Goal: Information Seeking & Learning: Learn about a topic

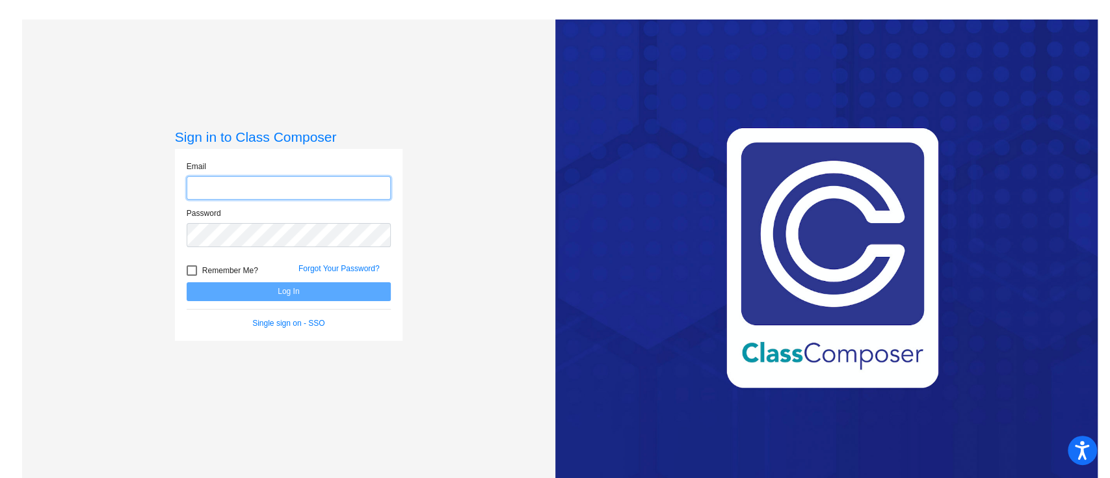
type input "[EMAIL_ADDRESS][PERSON_NAME][DOMAIN_NAME]"
click at [256, 294] on button "Log In" at bounding box center [289, 291] width 204 height 19
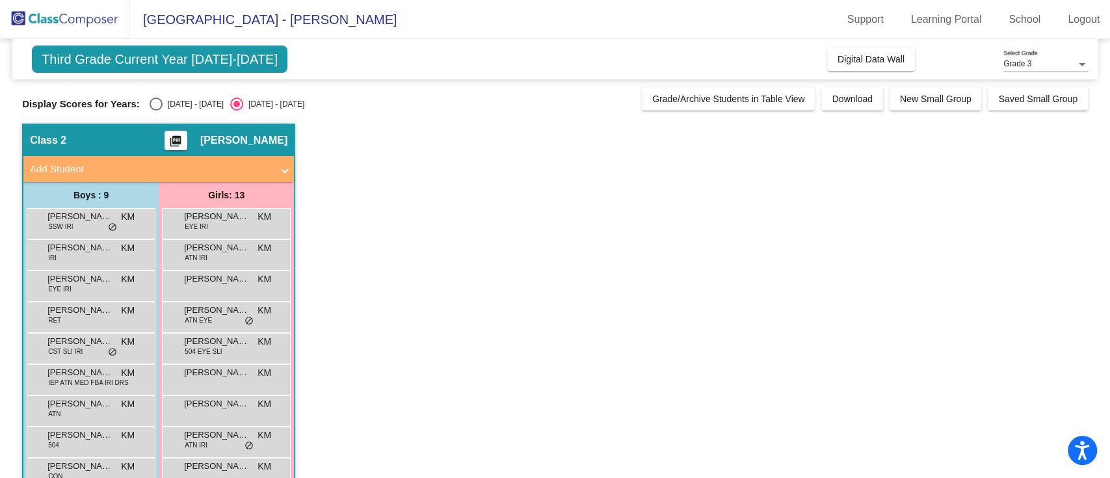
click at [155, 104] on div "Select an option" at bounding box center [156, 104] width 13 height 13
click at [155, 111] on input "[DATE] - [DATE]" at bounding box center [155, 111] width 1 height 1
radio input "true"
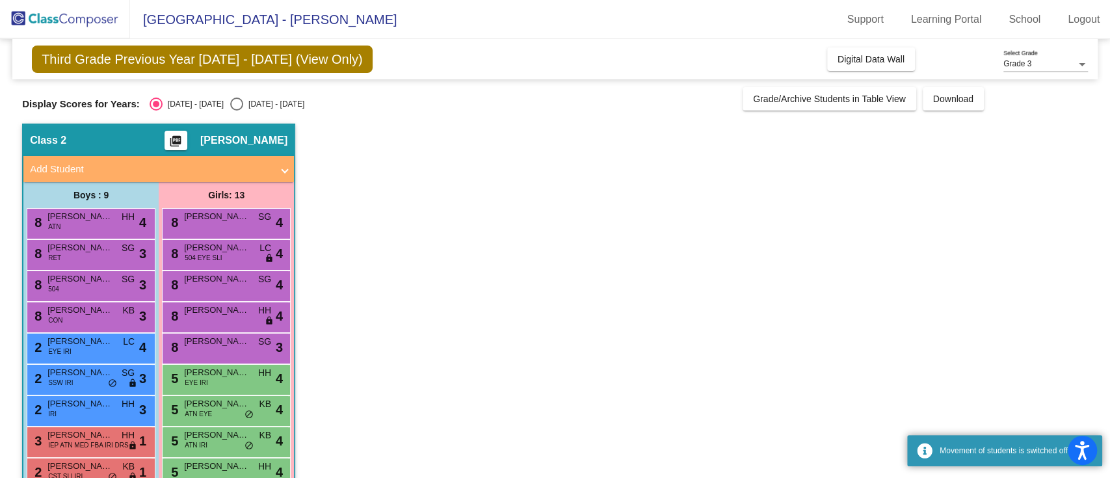
click at [562, 328] on app-classroom "Class 2 picture_as_pdf [PERSON_NAME] Add Student First Name Last Name Student I…" at bounding box center [555, 379] width 1066 height 511
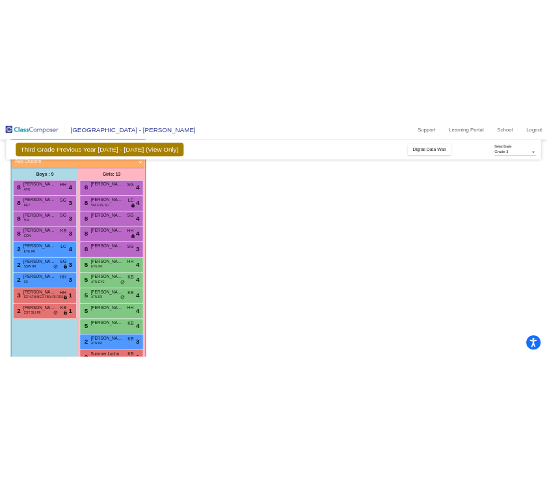
scroll to position [86, 0]
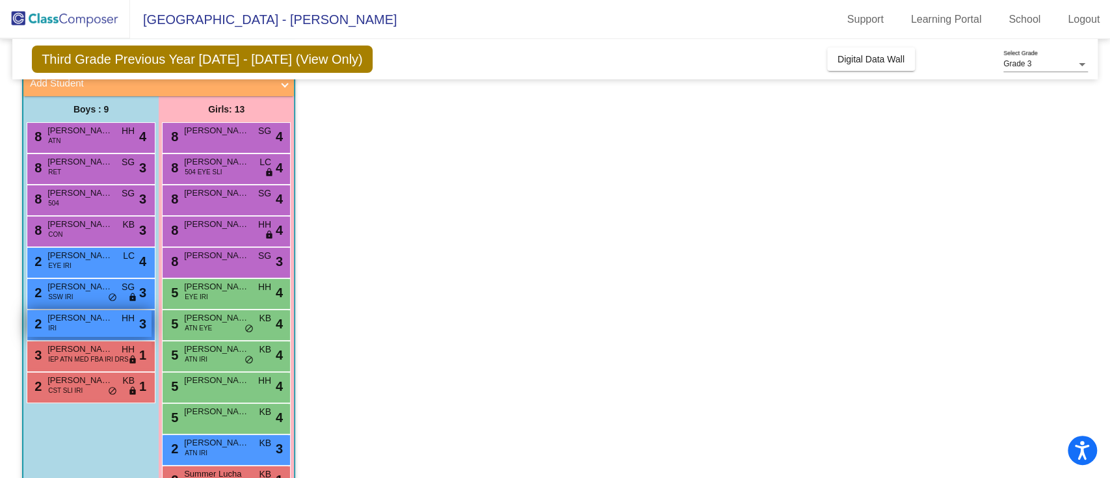
click at [81, 324] on div "2 [PERSON_NAME] [PERSON_NAME] IRI HH lock do_not_disturb_alt 3" at bounding box center [89, 323] width 124 height 27
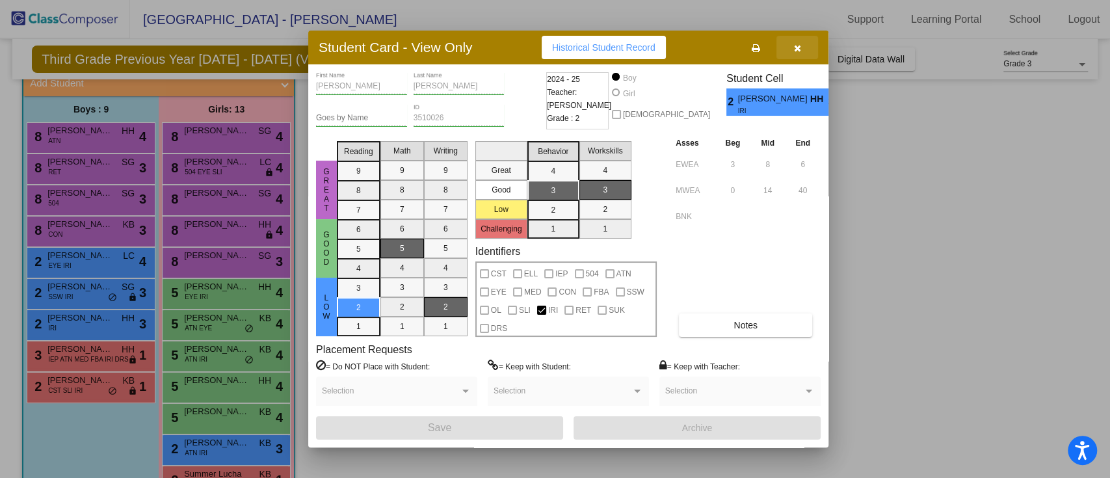
click at [805, 42] on button "button" at bounding box center [797, 47] width 42 height 23
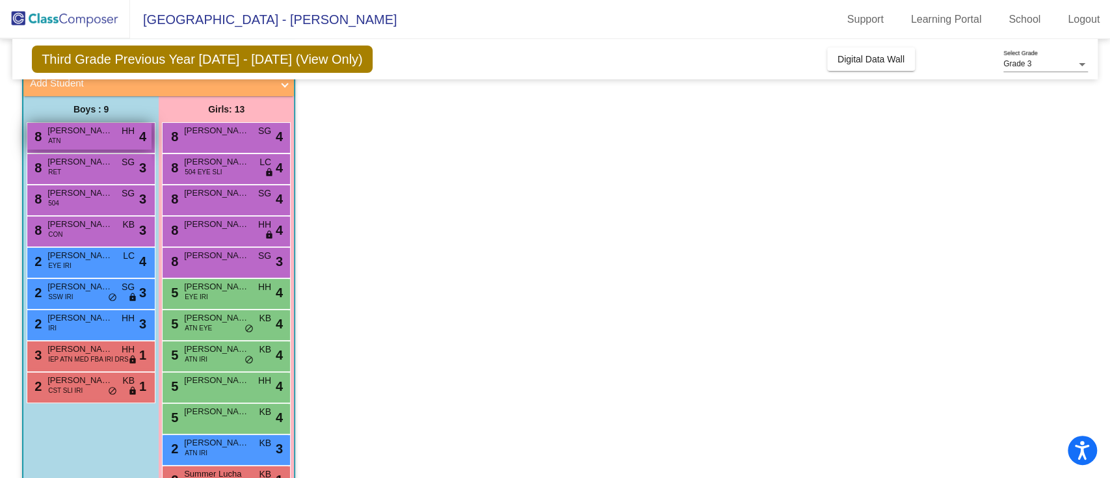
click at [107, 133] on span "[PERSON_NAME]" at bounding box center [79, 130] width 65 height 13
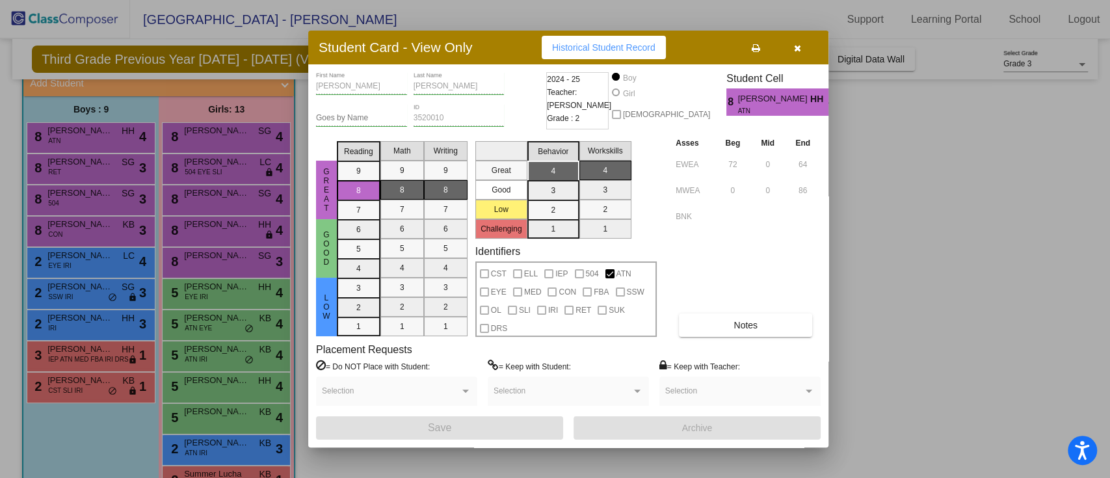
click at [808, 42] on button "button" at bounding box center [797, 47] width 42 height 23
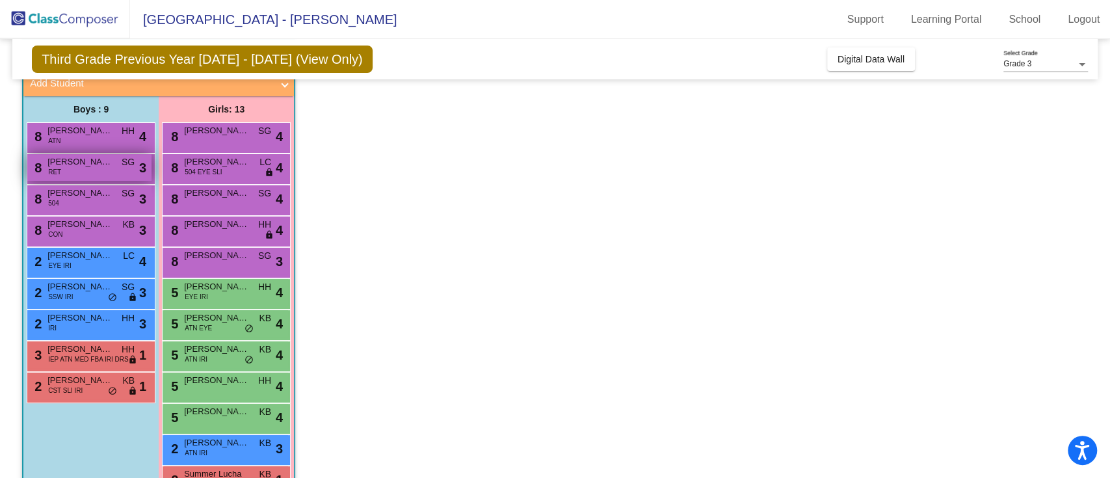
click at [85, 179] on div "8 [PERSON_NAME] [PERSON_NAME] SG lock do_not_disturb_alt 3" at bounding box center [89, 167] width 124 height 27
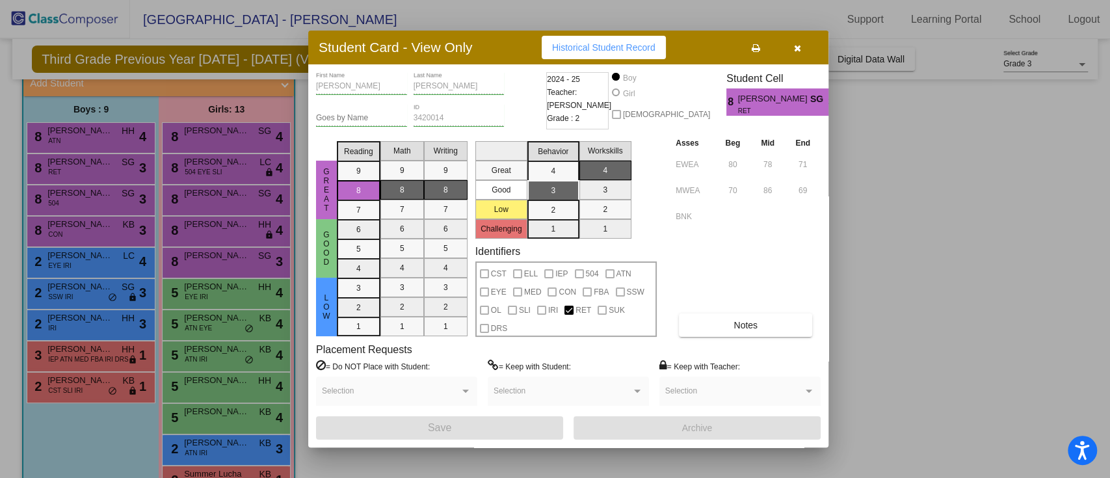
click at [802, 40] on button "button" at bounding box center [797, 47] width 42 height 23
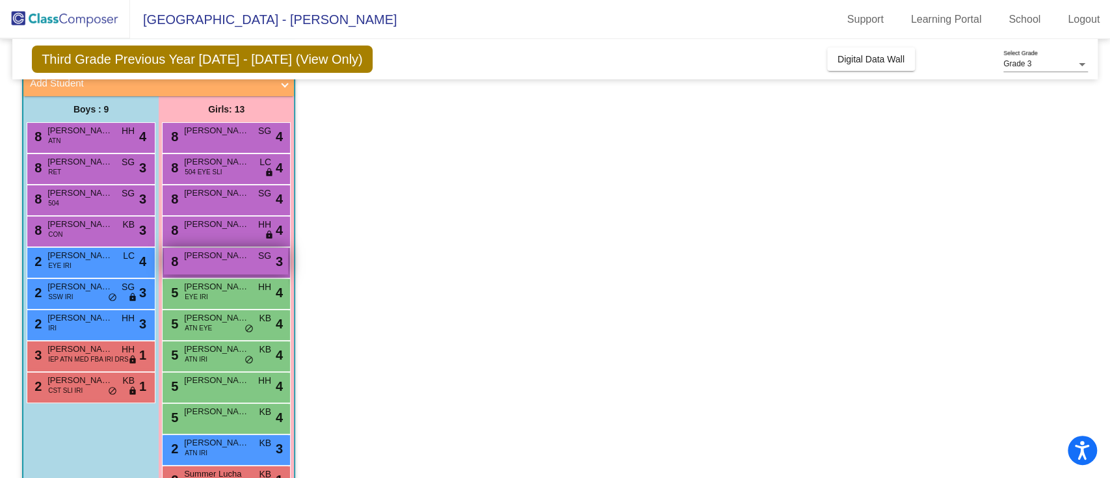
click at [198, 256] on span "[PERSON_NAME]" at bounding box center [216, 255] width 65 height 13
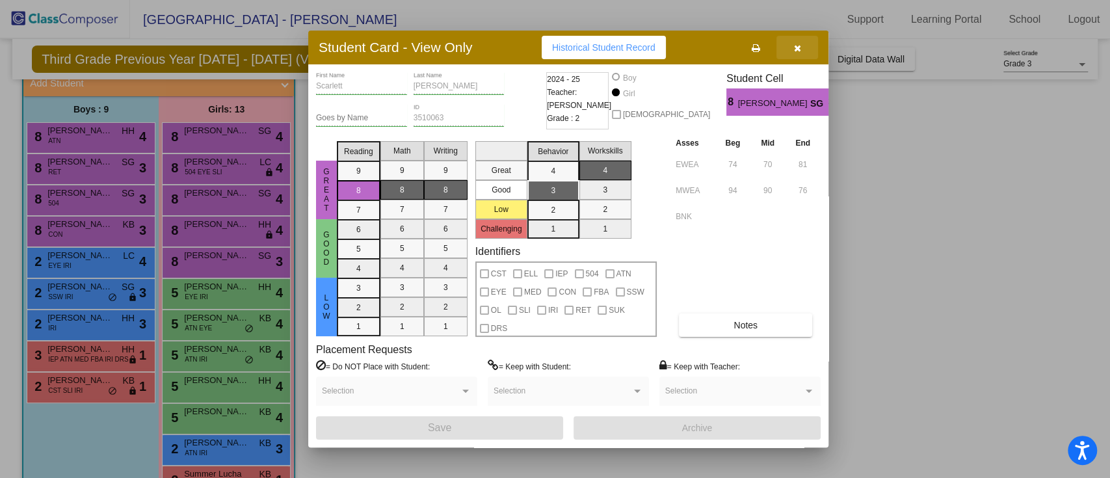
click at [796, 46] on icon "button" at bounding box center [797, 48] width 7 height 9
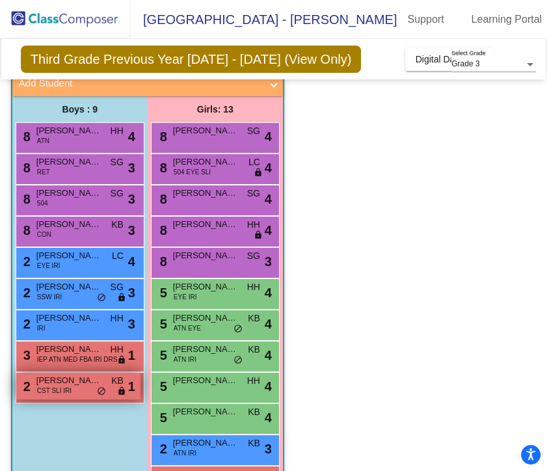
click at [79, 398] on div "2 [PERSON_NAME] CST SLI IRI KB lock do_not_disturb_alt 1" at bounding box center [78, 386] width 124 height 27
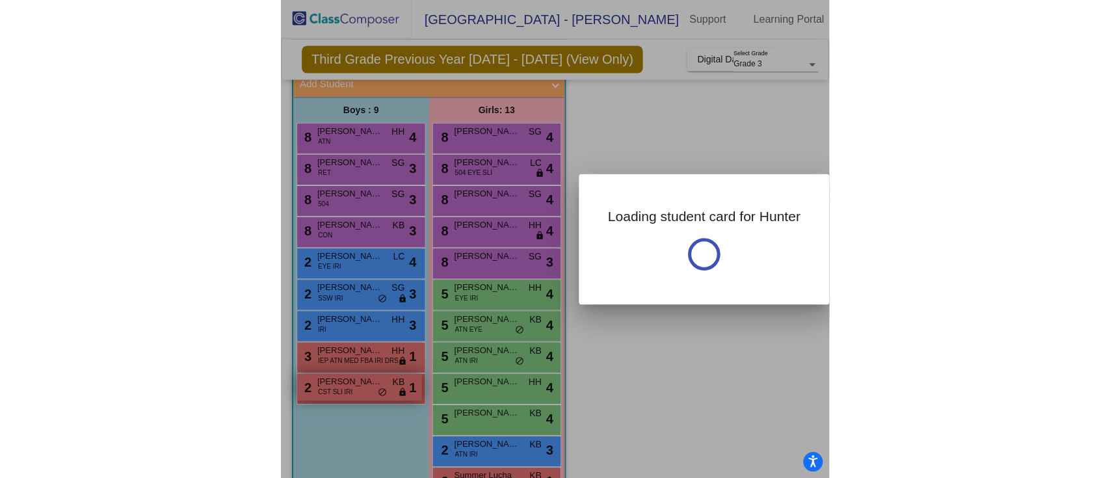
scroll to position [157, 0]
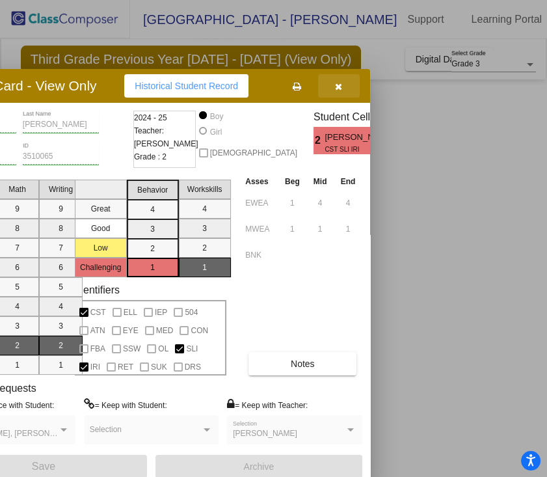
click at [355, 88] on button "button" at bounding box center [339, 85] width 42 height 23
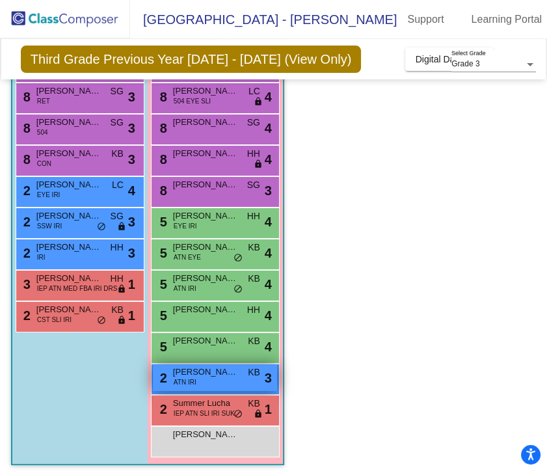
click at [226, 384] on div "2 [PERSON_NAME] ATN IRI KB lock do_not_disturb_alt 3" at bounding box center [215, 377] width 124 height 27
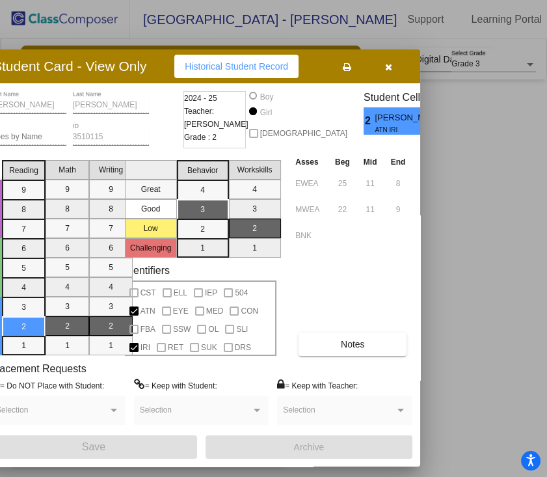
drag, startPoint x: 421, startPoint y: 42, endPoint x: 97, endPoint y: 60, distance: 325.0
click at [97, 60] on h3 "Student Card - View Only" at bounding box center [70, 66] width 154 height 16
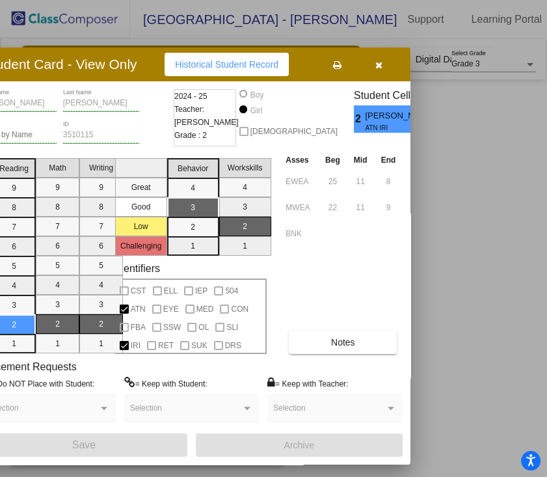
click at [386, 70] on button "button" at bounding box center [379, 64] width 42 height 23
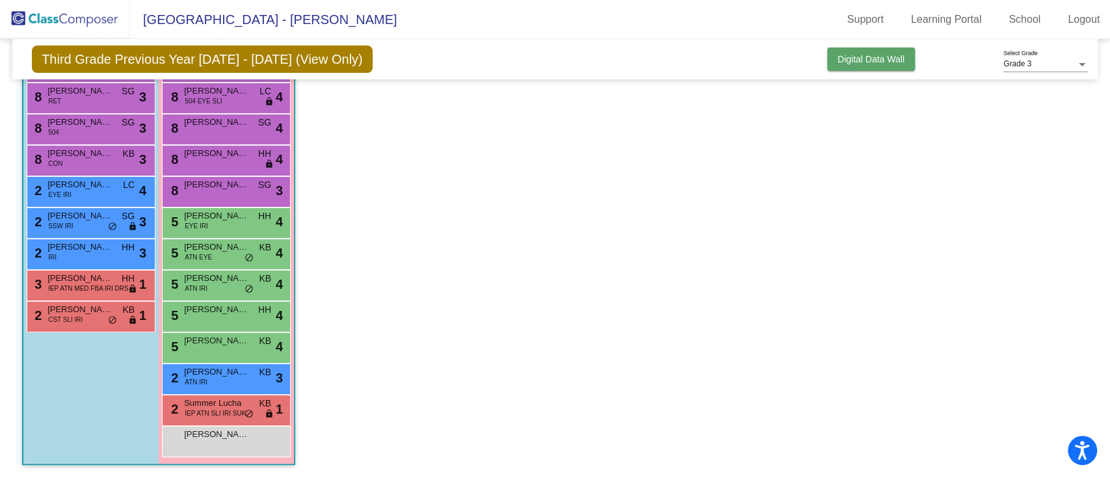
scroll to position [156, 0]
click at [863, 63] on span "Digital Data Wall" at bounding box center [870, 59] width 67 height 10
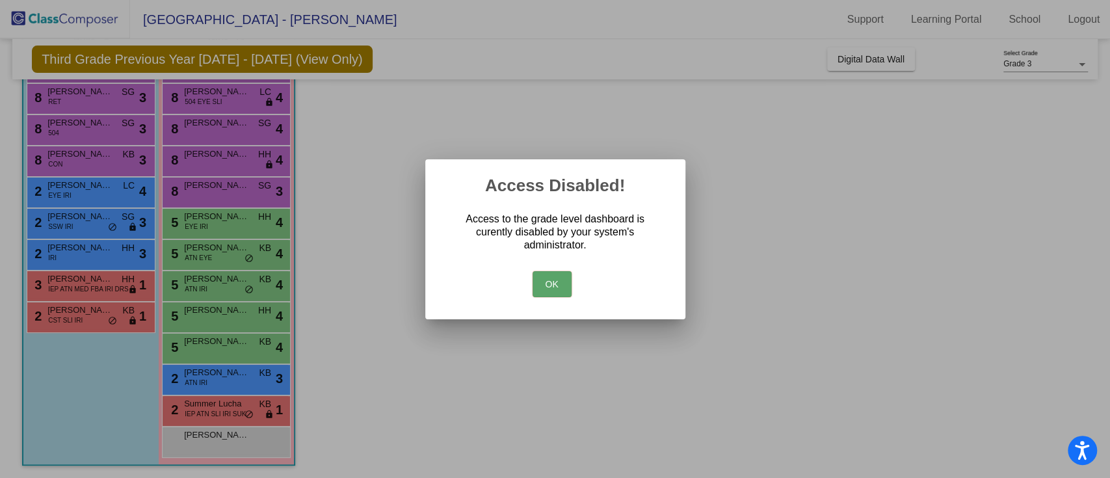
click at [551, 281] on button "OK" at bounding box center [552, 284] width 39 height 26
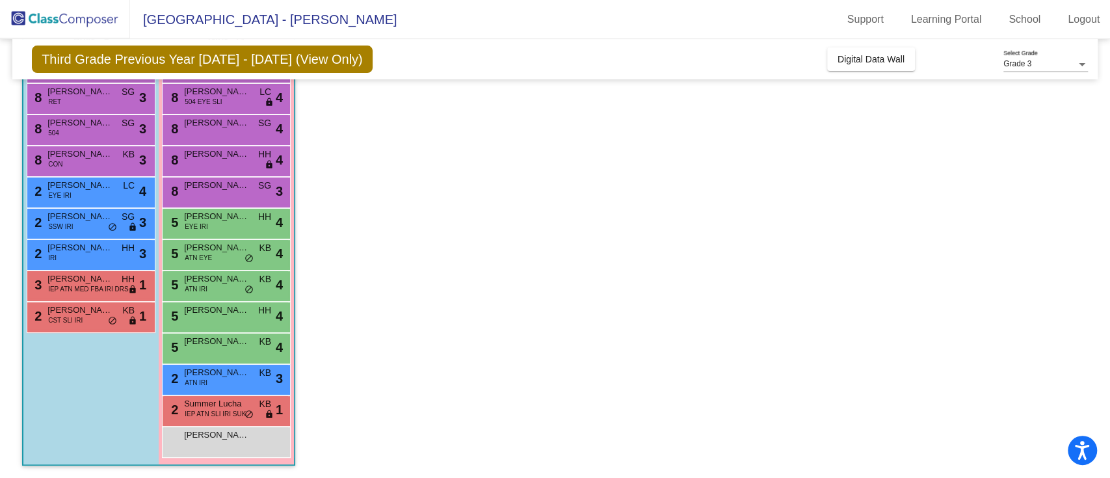
click at [445, 200] on app-classroom "Class 2 picture_as_pdf [PERSON_NAME] Add Student First Name Last Name Student I…" at bounding box center [555, 222] width 1066 height 511
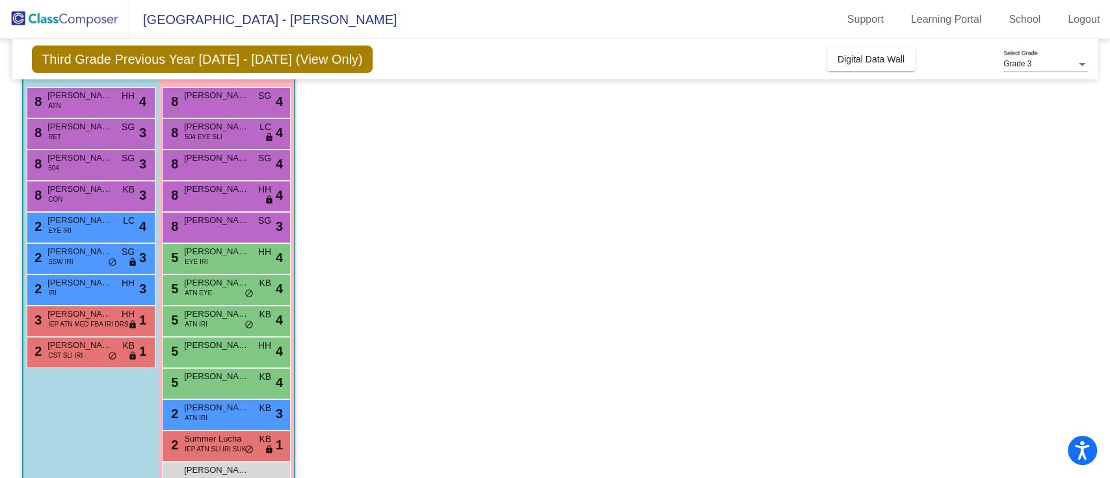
scroll to position [0, 0]
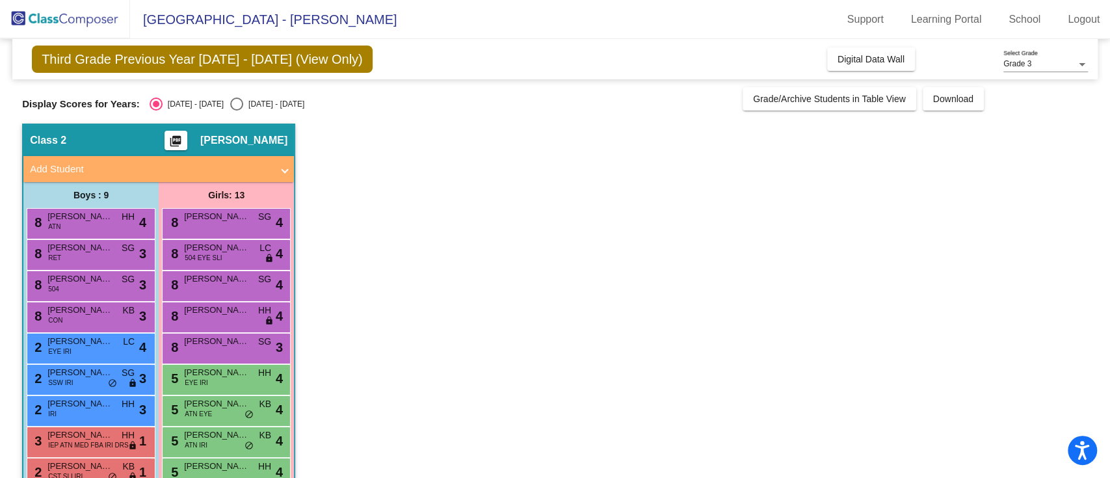
click at [1052, 64] on div "Grade 3" at bounding box center [1039, 64] width 73 height 9
click at [1052, 64] on span "Grade 3" at bounding box center [1045, 64] width 85 height 23
click at [850, 97] on span "Grade/Archive Students in Table View" at bounding box center [829, 99] width 153 height 10
